Goal: Find specific page/section: Find specific page/section

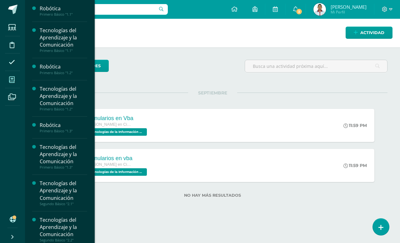
click at [11, 78] on icon at bounding box center [12, 80] width 6 height 6
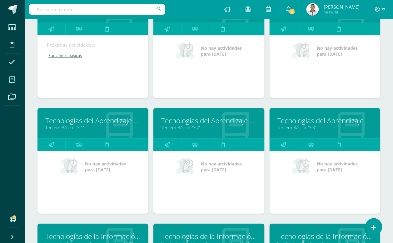
scroll to position [313, 0]
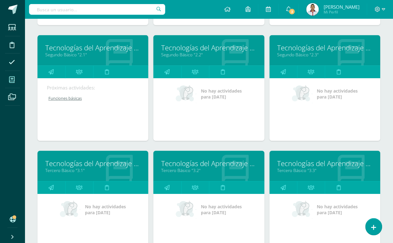
click at [296, 43] on link "Tecnologías del Aprendizaje y la Comunicación" at bounding box center [325, 48] width 95 height 10
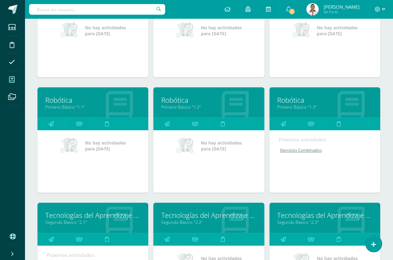
scroll to position [156, 0]
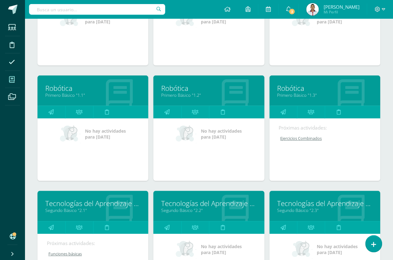
click at [305, 206] on link "Tecnologías del Aprendizaje y la Comunicación" at bounding box center [325, 204] width 95 height 10
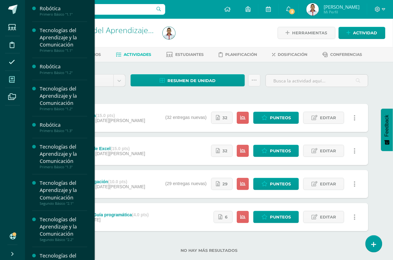
click at [14, 75] on span at bounding box center [12, 80] width 14 height 14
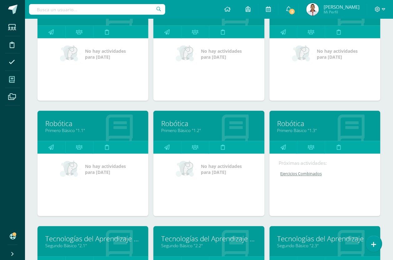
scroll to position [156, 0]
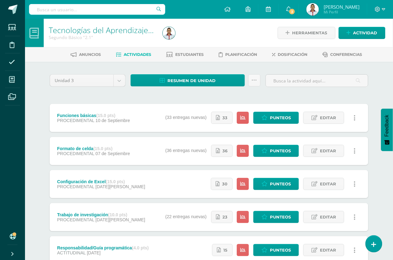
click at [103, 5] on input "text" at bounding box center [97, 9] width 136 height 11
type input "lash"
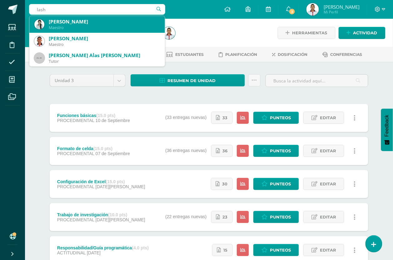
click at [95, 19] on div "Lashka Jehimy Marifer Sandoval Guerra" at bounding box center [104, 21] width 111 height 7
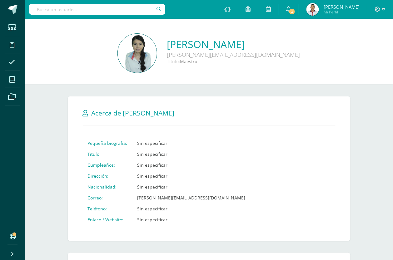
click at [118, 54] on img at bounding box center [137, 53] width 39 height 39
click at [118, 53] on img at bounding box center [137, 53] width 39 height 39
click at [118, 55] on img at bounding box center [137, 53] width 39 height 39
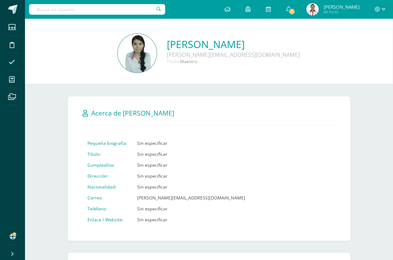
click at [118, 55] on img at bounding box center [137, 53] width 39 height 39
